Goal: Navigation & Orientation: Find specific page/section

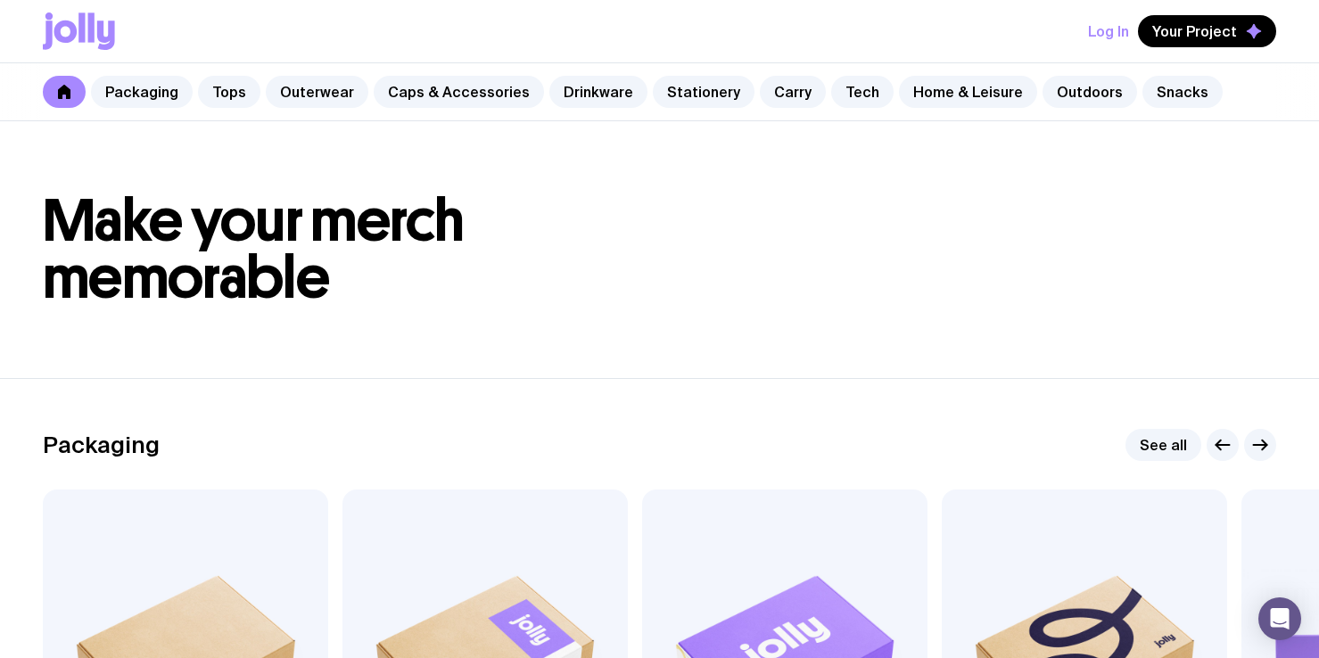
click at [1108, 28] on button "Log In" at bounding box center [1108, 31] width 41 height 32
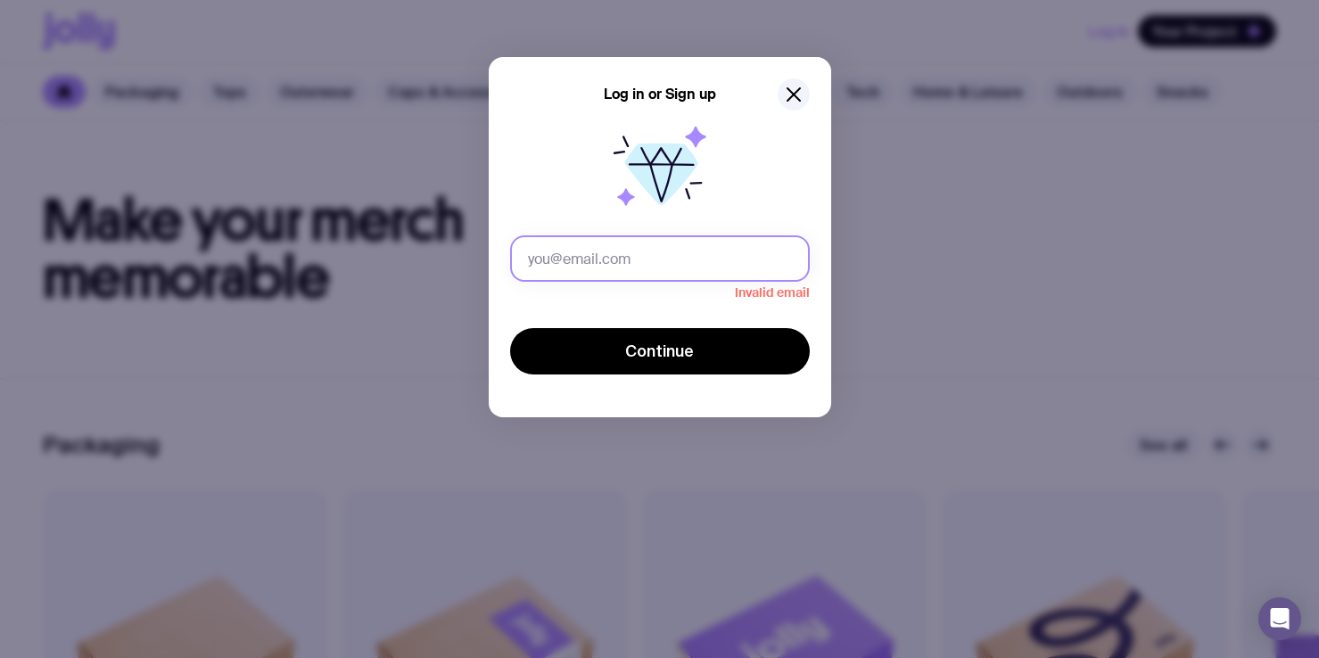
paste input "[PERSON_NAME][EMAIL_ADDRESS][DOMAIN_NAME]"
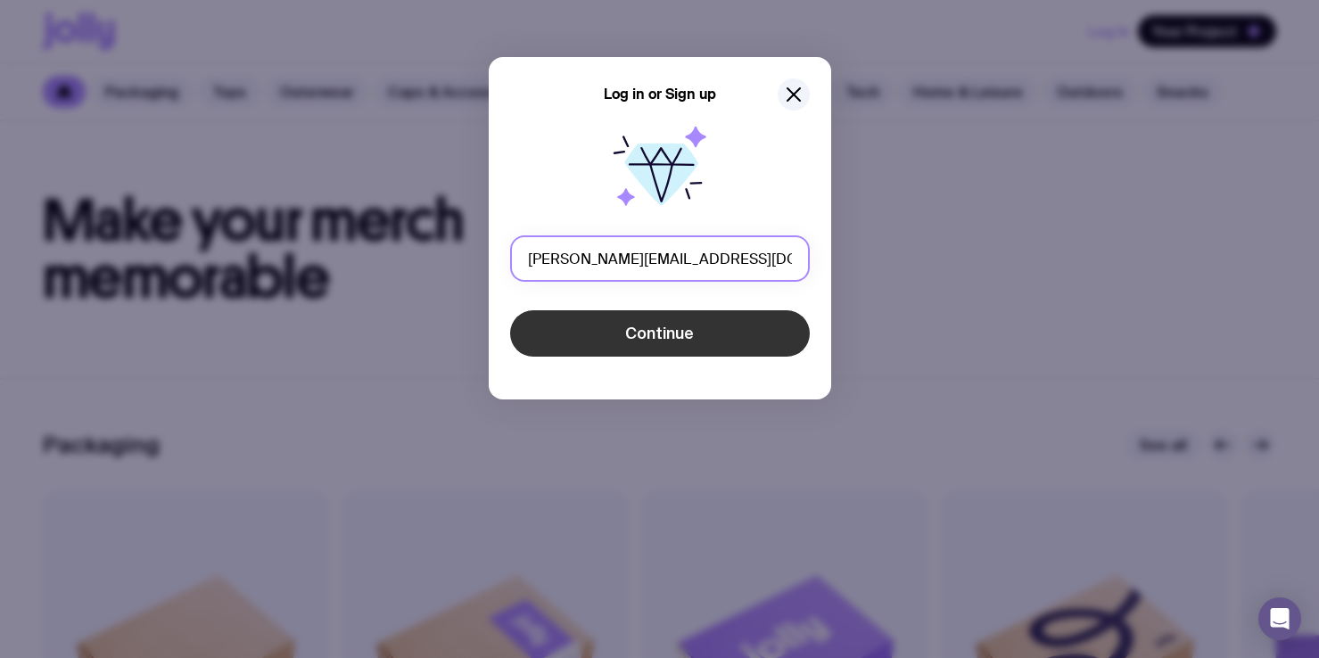
type input "[PERSON_NAME][EMAIL_ADDRESS][DOMAIN_NAME]"
click at [649, 328] on span "Continue" at bounding box center [659, 333] width 69 height 21
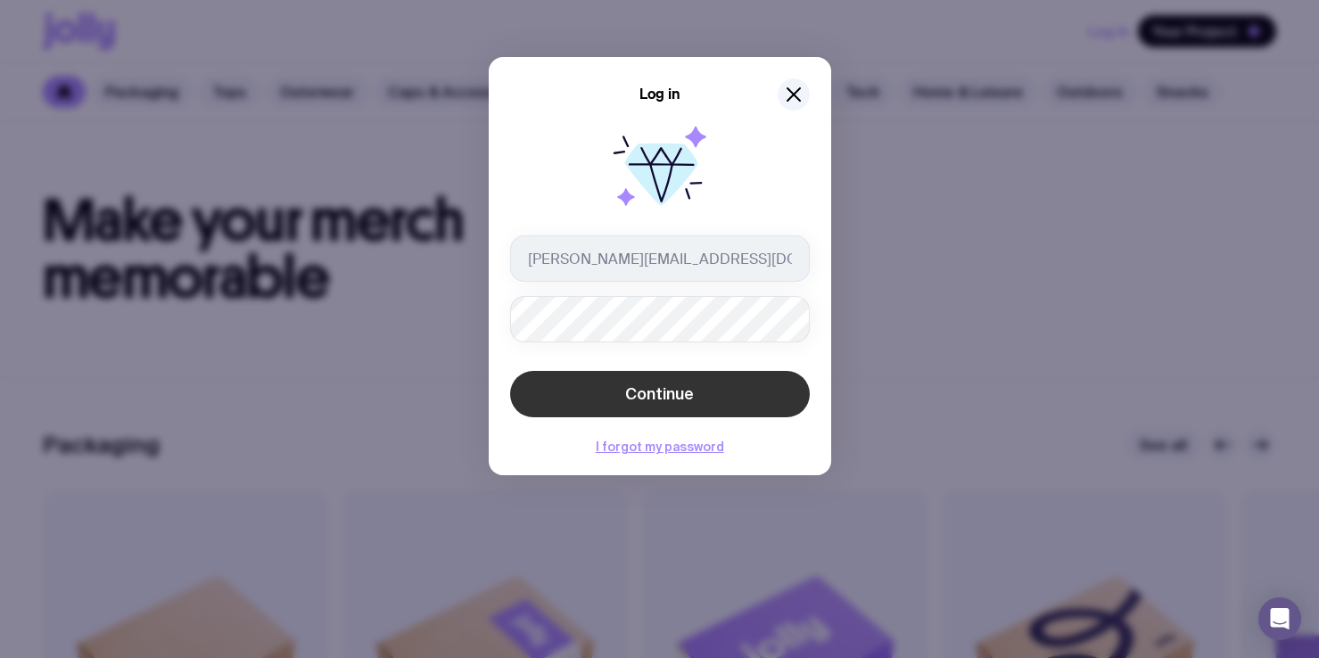
click at [669, 408] on button "Continue" at bounding box center [660, 394] width 300 height 46
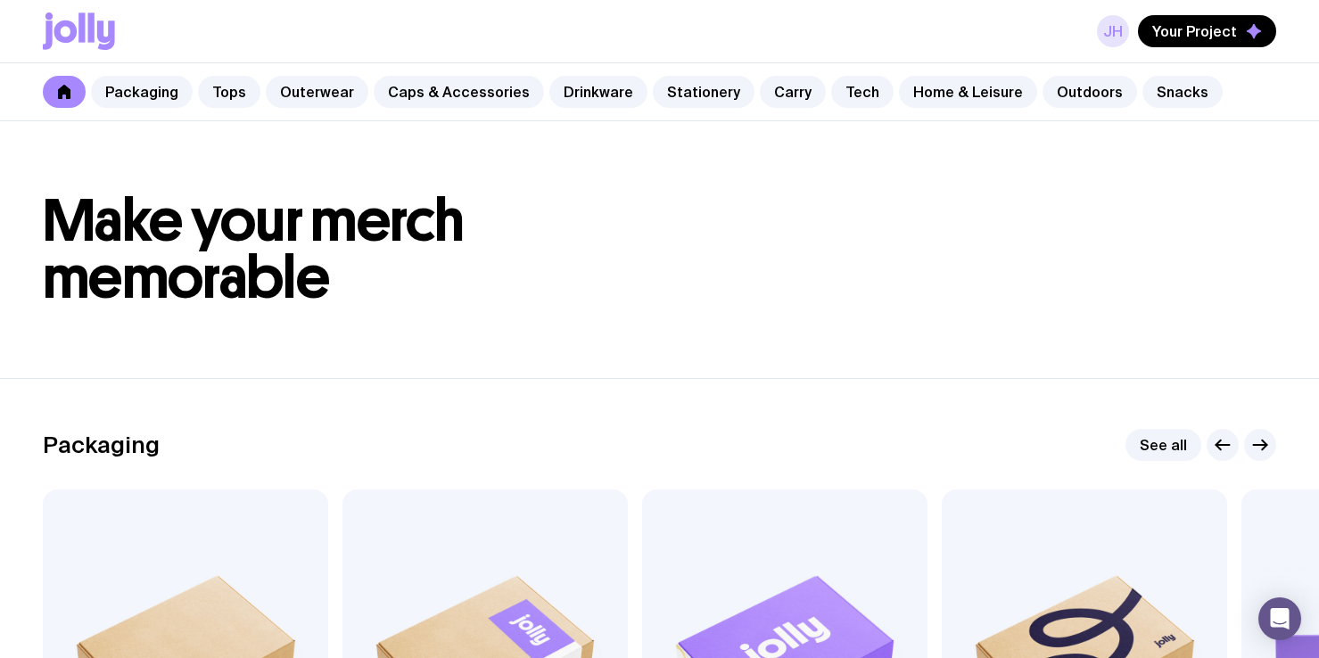
click at [1119, 32] on link "JH" at bounding box center [1113, 31] width 32 height 32
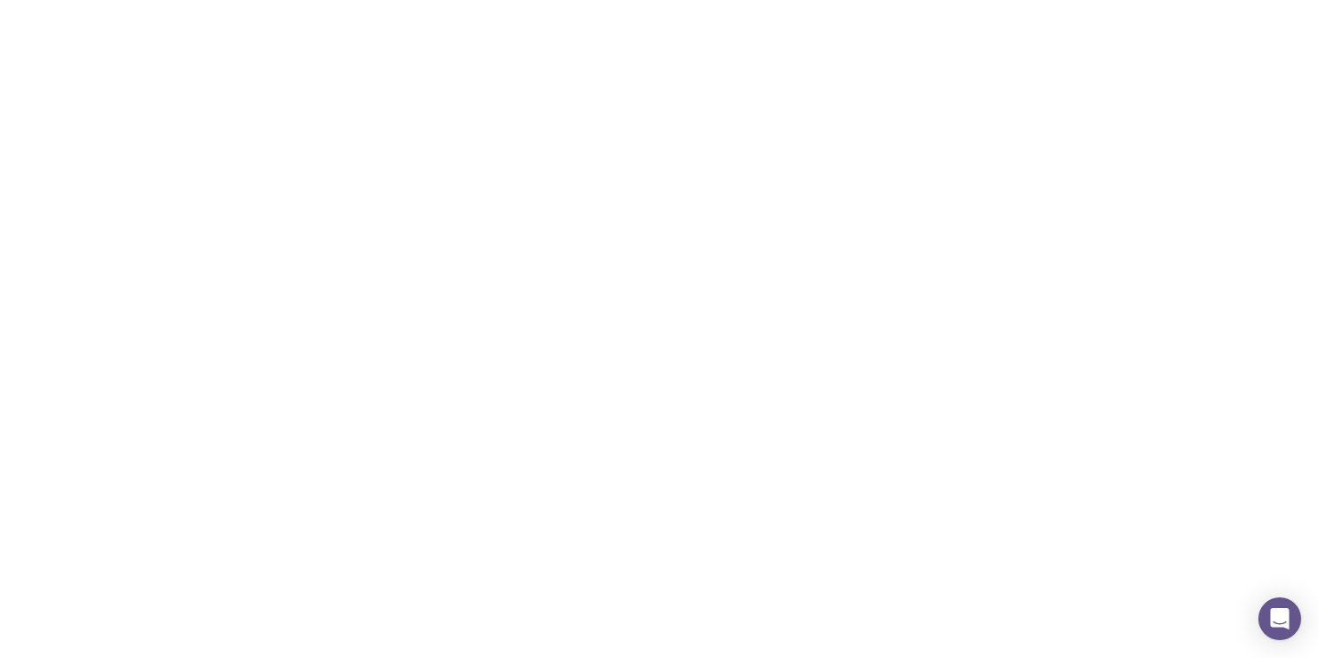
click at [1112, 41] on link "JH" at bounding box center [1113, 31] width 32 height 32
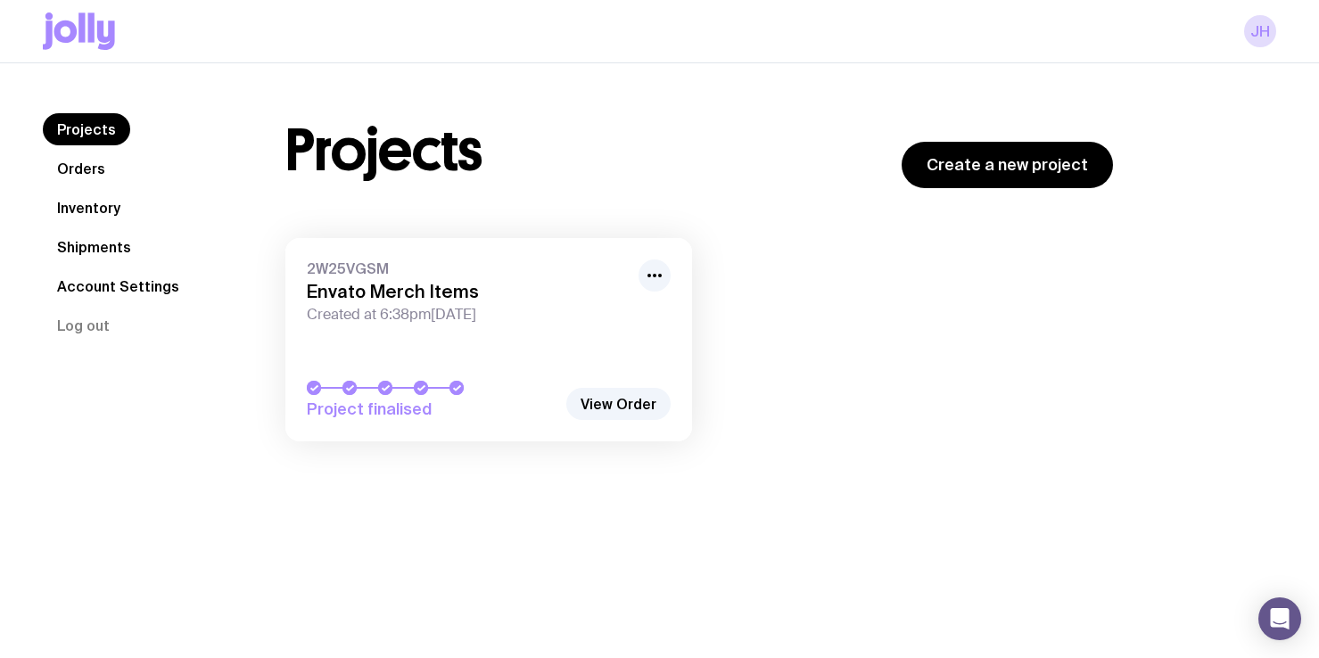
click at [103, 212] on link "Inventory" at bounding box center [89, 208] width 92 height 32
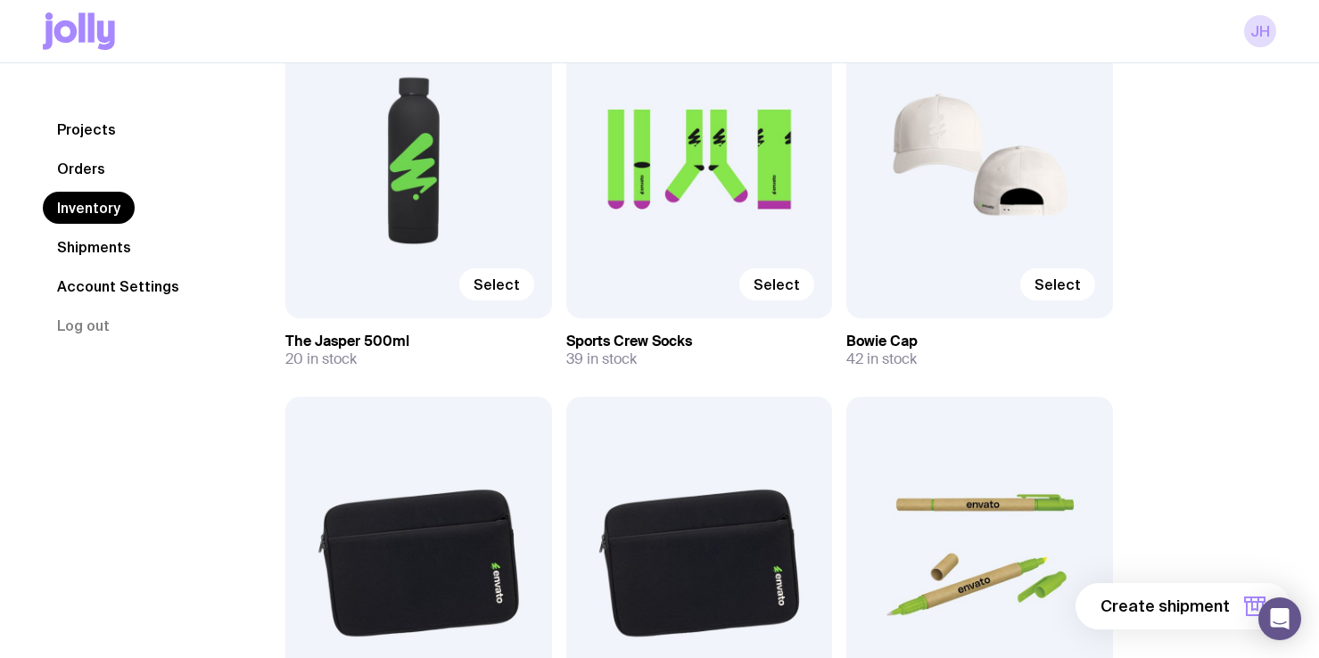
scroll to position [4093, 0]
